Goal: Find specific page/section: Find specific page/section

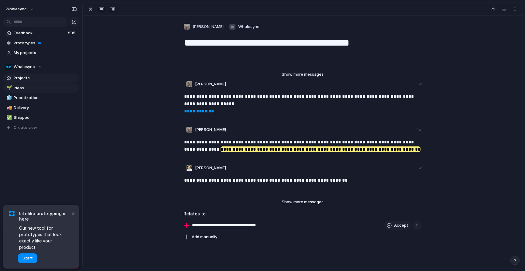
click at [36, 75] on link "Projects" at bounding box center [41, 78] width 76 height 9
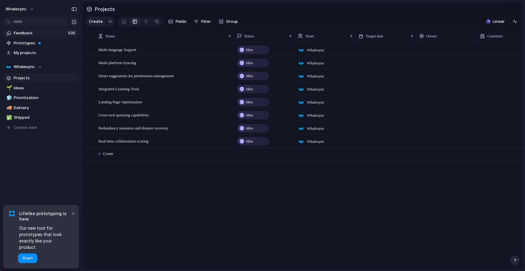
click at [39, 30] on span "Feedback" at bounding box center [40, 33] width 53 height 6
